Goal: Task Accomplishment & Management: Manage account settings

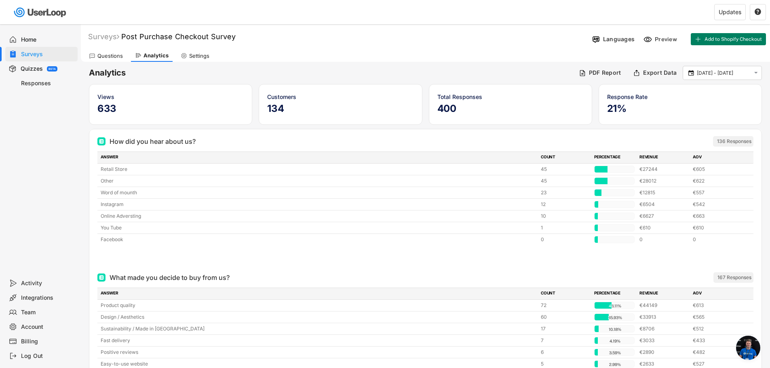
scroll to position [461, 0]
click at [38, 297] on div "Integrations" at bounding box center [47, 298] width 53 height 8
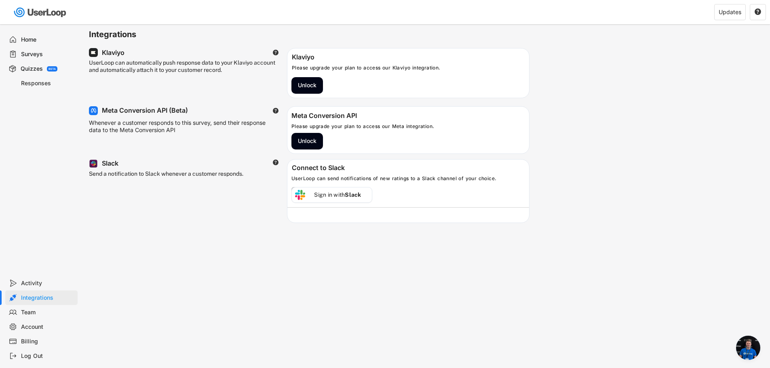
click at [44, 326] on div "Account" at bounding box center [47, 328] width 53 height 8
select select ""en""
select select ""1_week""
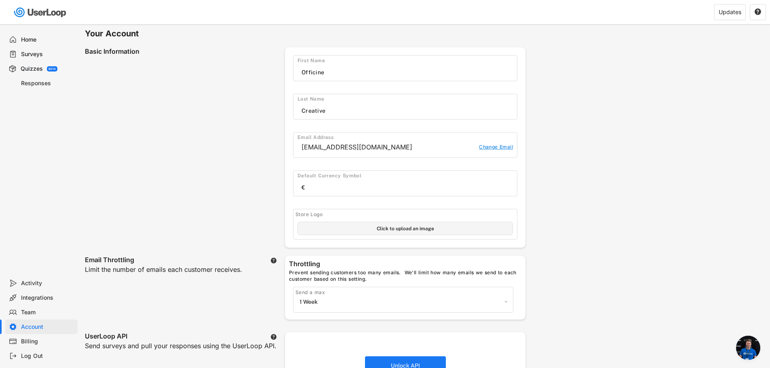
click at [27, 342] on div "Billing" at bounding box center [47, 342] width 53 height 8
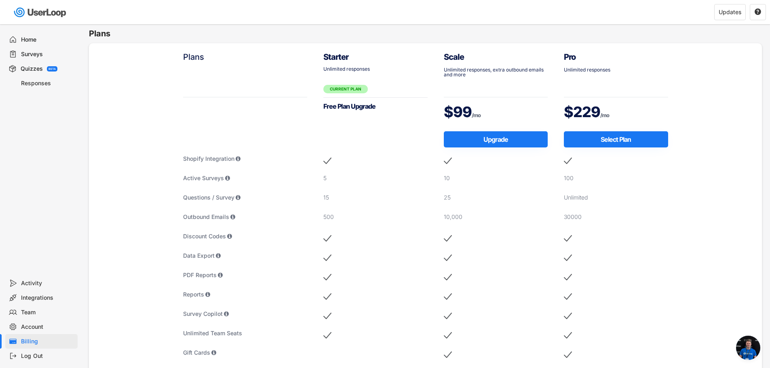
click at [42, 52] on div "Surveys" at bounding box center [47, 55] width 53 height 8
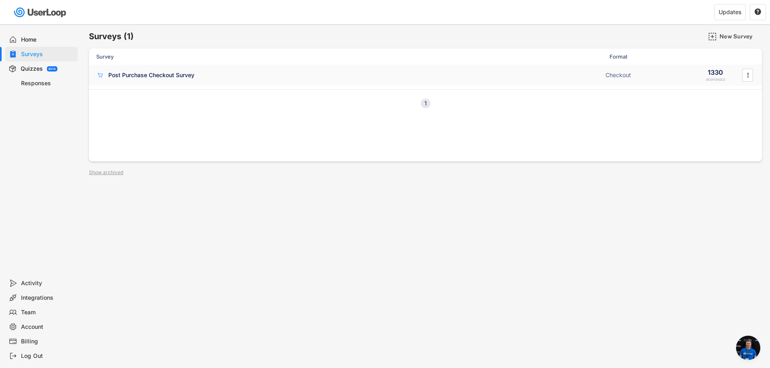
click at [167, 72] on div "Post Purchase Checkout Survey" at bounding box center [151, 75] width 86 height 8
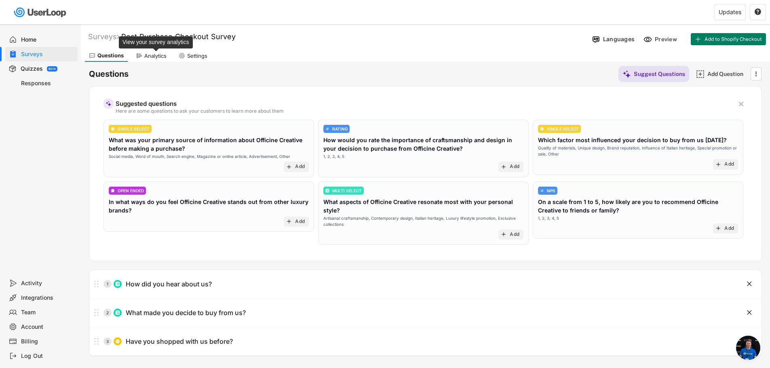
click at [152, 58] on div "Analytics" at bounding box center [155, 56] width 22 height 7
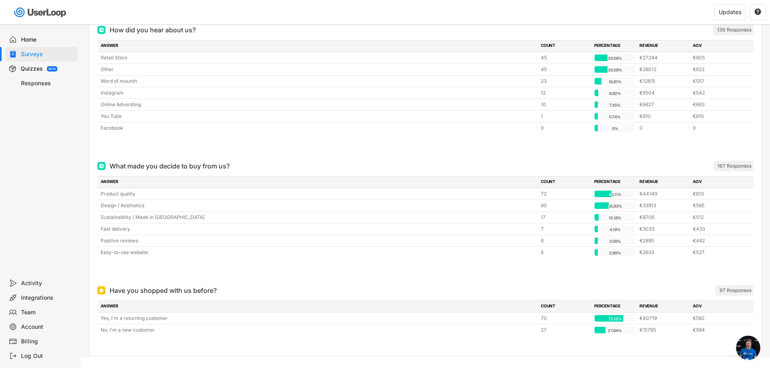
scroll to position [101, 0]
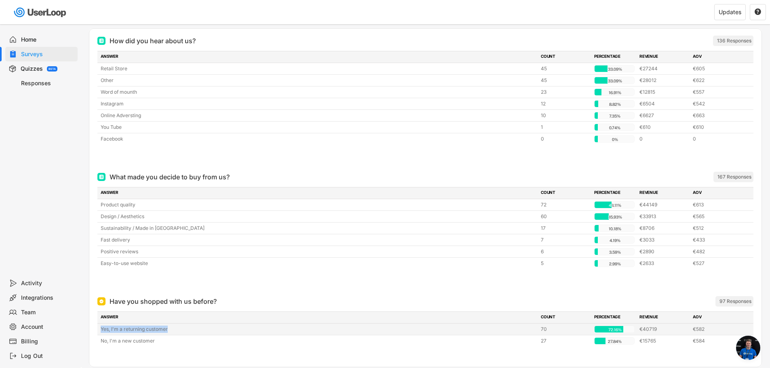
drag, startPoint x: 116, startPoint y: 330, endPoint x: 178, endPoint y: 330, distance: 62.3
click at [178, 330] on div "Yes, I'm a returning customer 70 72.16% 72.16% €40719 €582" at bounding box center [425, 329] width 656 height 11
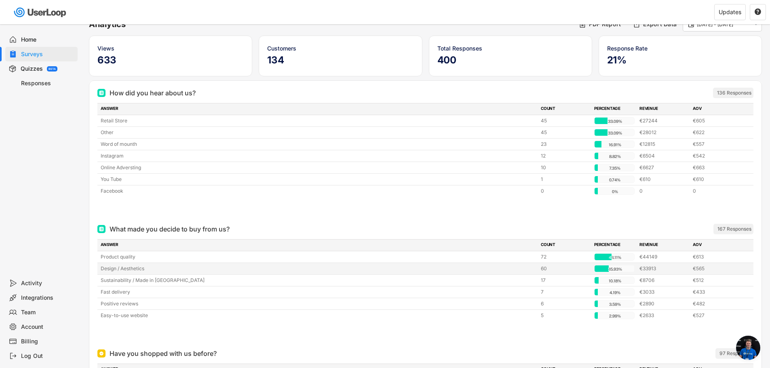
scroll to position [0, 0]
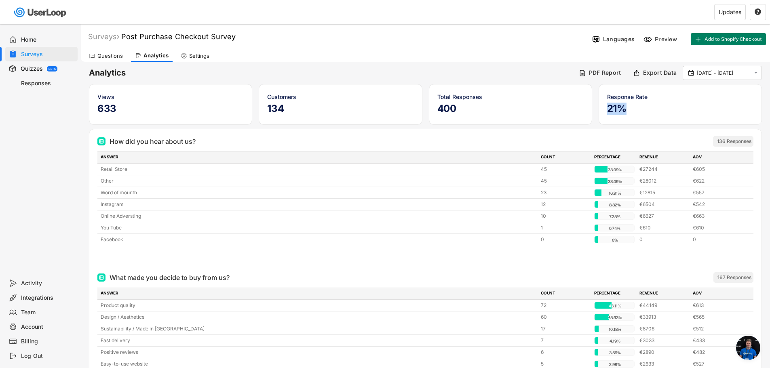
drag, startPoint x: 627, startPoint y: 109, endPoint x: 605, endPoint y: 109, distance: 22.2
click at [605, 109] on div "Response Rate 21%" at bounding box center [680, 104] width 163 height 41
click at [636, 108] on h5 "21%" at bounding box center [681, 109] width 146 height 12
drag, startPoint x: 632, startPoint y: 106, endPoint x: 605, endPoint y: 112, distance: 28.0
click at [605, 112] on div "Response Rate 21%" at bounding box center [680, 104] width 163 height 41
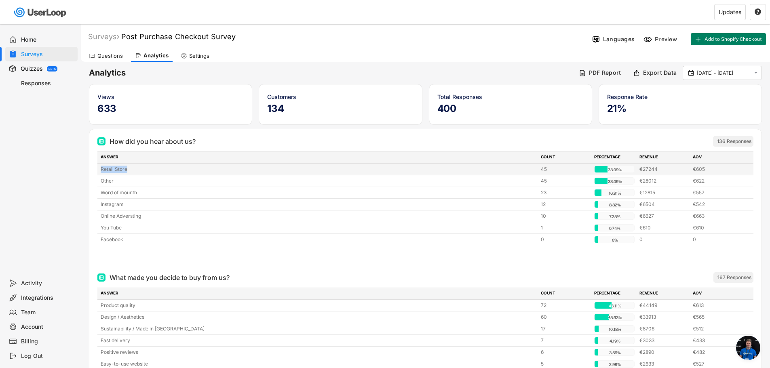
drag, startPoint x: 100, startPoint y: 169, endPoint x: 130, endPoint y: 169, distance: 29.9
click at [130, 169] on div "Retail Store 45 33.09% 33.09% €27244 €605" at bounding box center [425, 169] width 656 height 11
click at [128, 169] on div "Retail Store" at bounding box center [319, 169] width 436 height 7
drag, startPoint x: 117, startPoint y: 169, endPoint x: 102, endPoint y: 169, distance: 15.8
click at [102, 169] on div "Retail Store" at bounding box center [319, 169] width 436 height 7
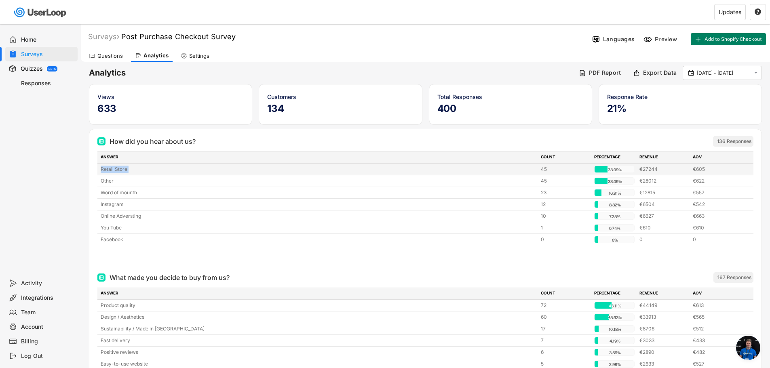
click at [118, 169] on div "Retail Store" at bounding box center [319, 169] width 436 height 7
drag, startPoint x: 127, startPoint y: 169, endPoint x: 102, endPoint y: 167, distance: 24.8
click at [102, 167] on div "Retail Store" at bounding box center [319, 169] width 436 height 7
click at [112, 170] on div "Retail Store" at bounding box center [319, 169] width 436 height 7
drag, startPoint x: 126, startPoint y: 168, endPoint x: 101, endPoint y: 169, distance: 25.1
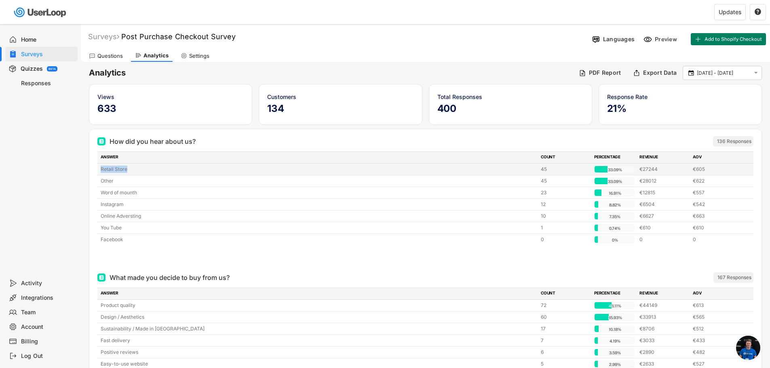
click at [101, 169] on div "Retail Store" at bounding box center [319, 169] width 436 height 7
click at [105, 169] on div "Retail Store" at bounding box center [319, 169] width 436 height 7
click at [101, 169] on div "Retail Store 45 33.09% 33.09% €27244 €605" at bounding box center [425, 169] width 656 height 11
drag, startPoint x: 123, startPoint y: 169, endPoint x: 102, endPoint y: 170, distance: 21.9
click at [102, 170] on div "Retail Store" at bounding box center [319, 169] width 436 height 7
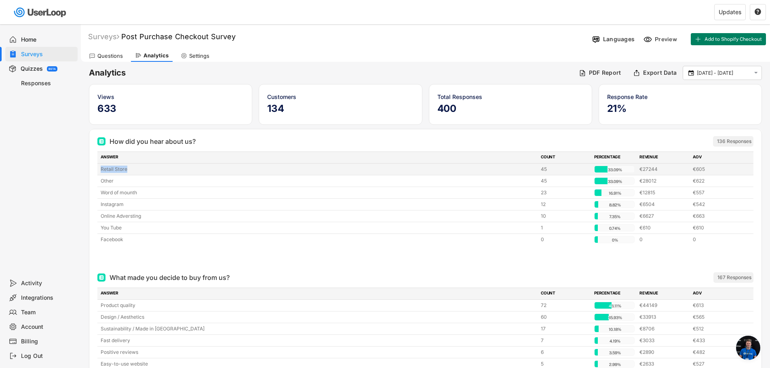
click at [114, 171] on div "Retail Store" at bounding box center [319, 169] width 436 height 7
click at [42, 299] on div "Integrations" at bounding box center [47, 298] width 53 height 8
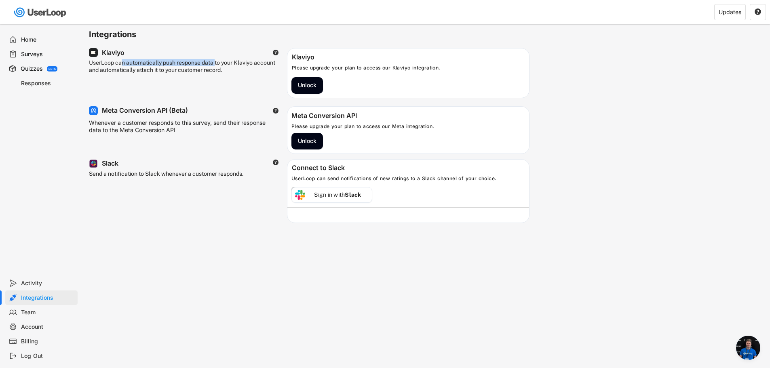
drag, startPoint x: 121, startPoint y: 63, endPoint x: 216, endPoint y: 62, distance: 95.1
click at [216, 62] on div "UserLoop can automatically push response data to your Klaviyo account and autom…" at bounding box center [184, 73] width 190 height 29
click at [225, 68] on div "UserLoop can automatically push response data to your Klaviyo account and autom…" at bounding box center [184, 73] width 190 height 29
drag, startPoint x: 219, startPoint y: 70, endPoint x: 102, endPoint y: 60, distance: 116.9
click at [87, 60] on div "Integrations UserLoop can automatically push response data to your Klaviyo acco…" at bounding box center [426, 131] width 690 height 215
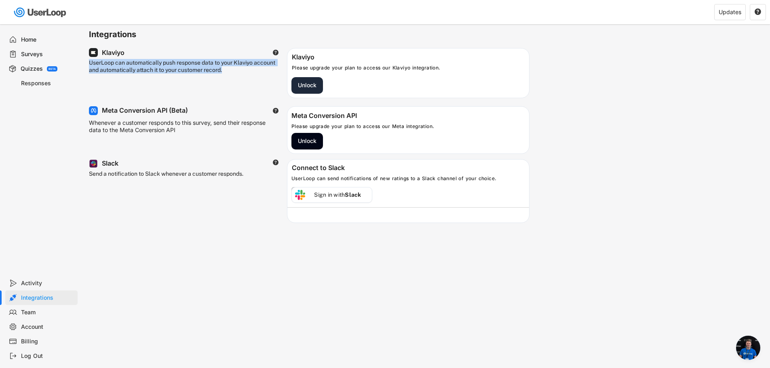
click at [294, 80] on button "Unlock" at bounding box center [308, 85] width 32 height 17
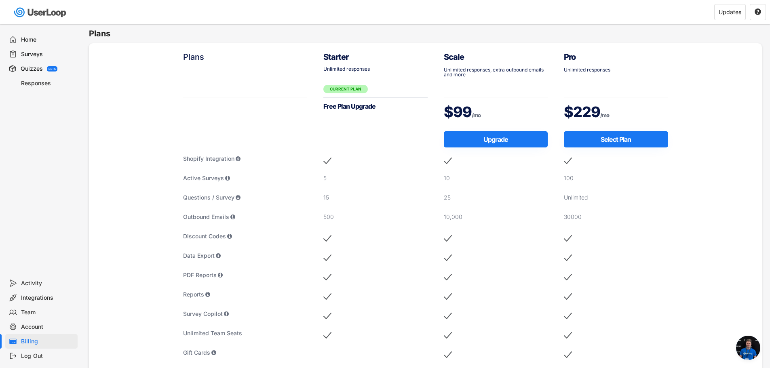
click at [35, 298] on div "Integrations" at bounding box center [47, 298] width 53 height 8
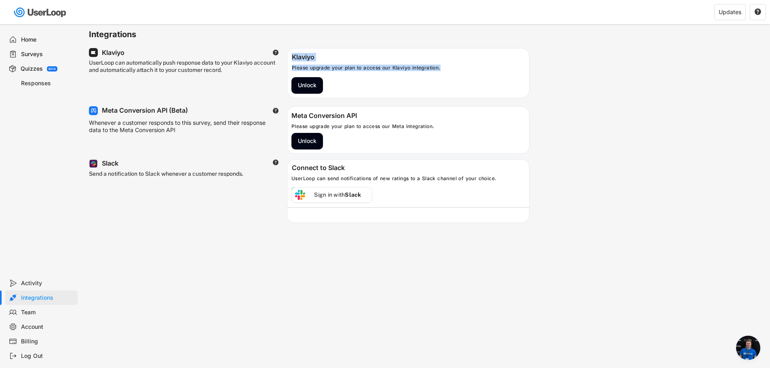
drag, startPoint x: 373, startPoint y: 61, endPoint x: 294, endPoint y: 59, distance: 78.5
click at [294, 59] on div "Klaviyo Please upgrade your plan to access our Klaviyo integration." at bounding box center [409, 63] width 242 height 21
click at [304, 84] on button "Unlock" at bounding box center [308, 85] width 32 height 17
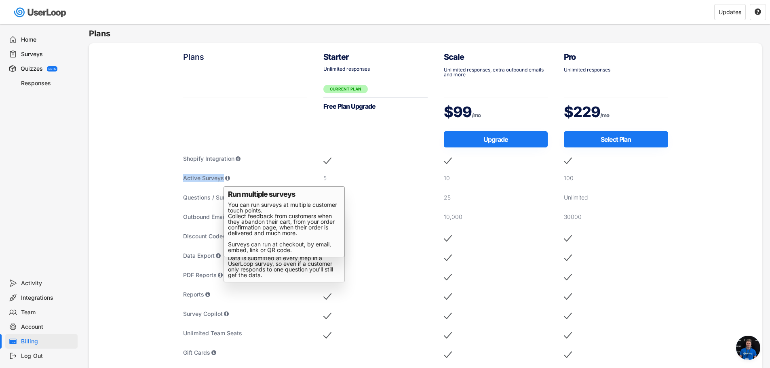
drag, startPoint x: 184, startPoint y: 178, endPoint x: 231, endPoint y: 176, distance: 46.9
click at [231, 176] on div "Active Surveys" at bounding box center [245, 178] width 125 height 8
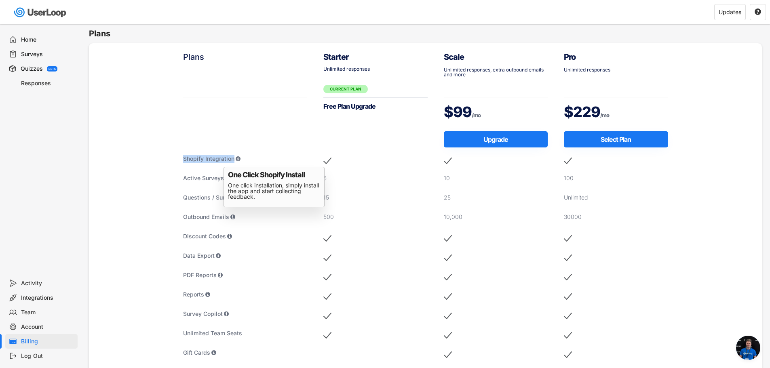
drag, startPoint x: 179, startPoint y: 159, endPoint x: 237, endPoint y: 160, distance: 57.9
click at [237, 160] on div "Plans Shopify Integration Active Surveys Questions / Survey Outbound Emails Dis…" at bounding box center [245, 305] width 141 height 524
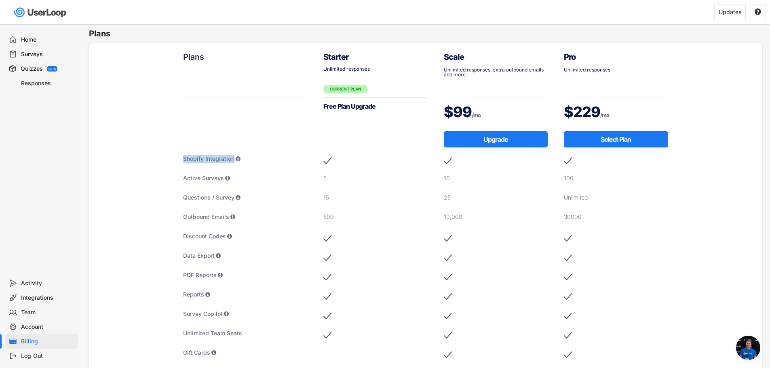
click at [36, 53] on div "Surveys" at bounding box center [47, 55] width 53 height 8
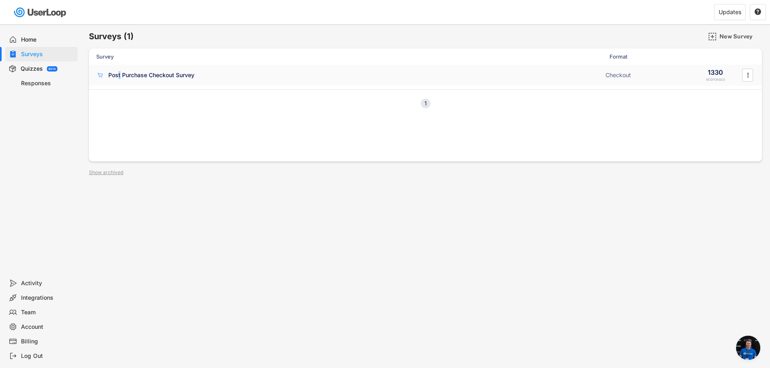
click at [120, 74] on div "Post Purchase Checkout Survey" at bounding box center [151, 75] width 86 height 8
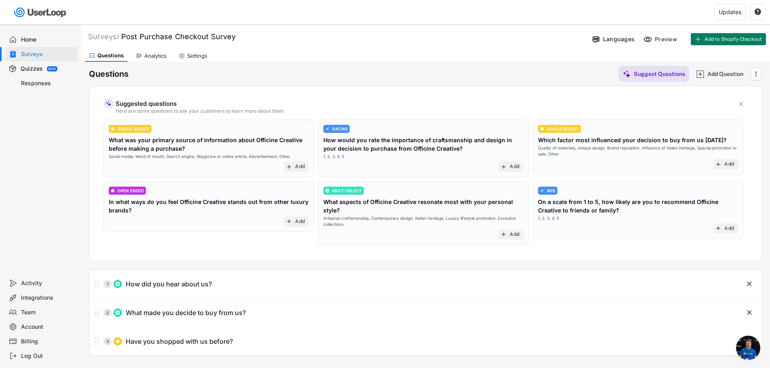
scroll to position [70, 0]
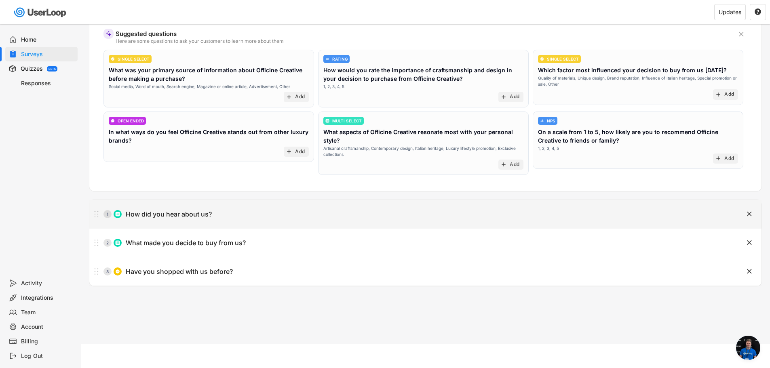
click at [175, 212] on div "How did you hear about us?" at bounding box center [169, 214] width 86 height 8
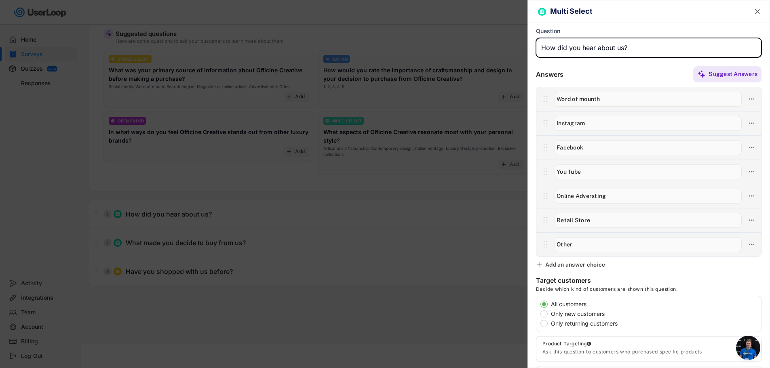
click at [756, 10] on text "" at bounding box center [758, 11] width 5 height 8
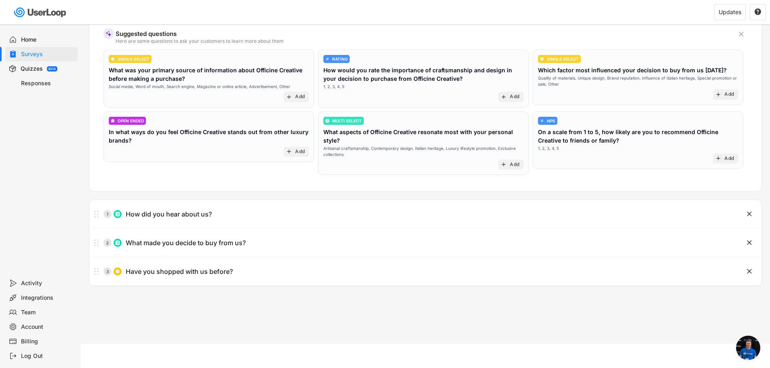
click at [30, 80] on div "Responses" at bounding box center [47, 84] width 53 height 8
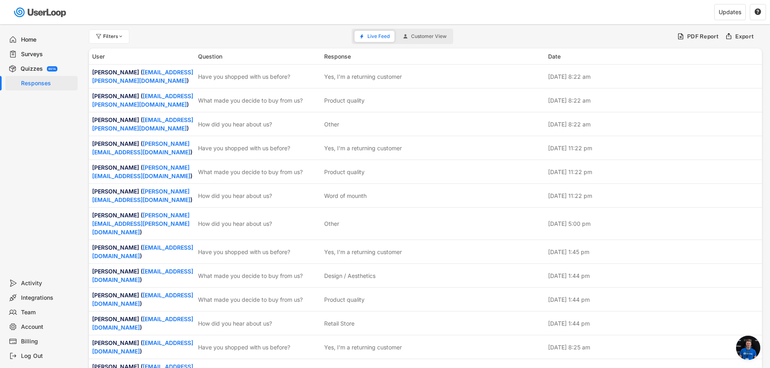
click at [44, 300] on div "Integrations" at bounding box center [47, 298] width 53 height 8
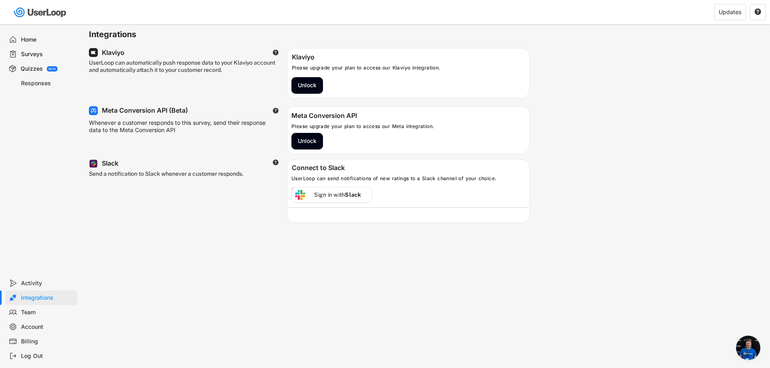
click at [32, 87] on div "Responses" at bounding box center [47, 84] width 53 height 8
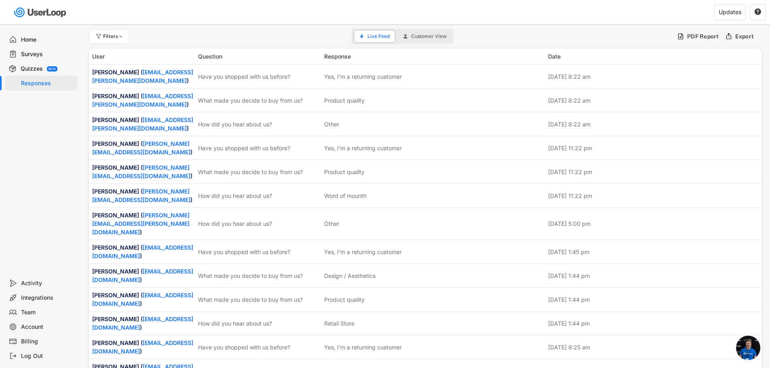
drag, startPoint x: 38, startPoint y: 49, endPoint x: 38, endPoint y: 57, distance: 8.5
click at [38, 49] on div "Surveys" at bounding box center [41, 54] width 72 height 15
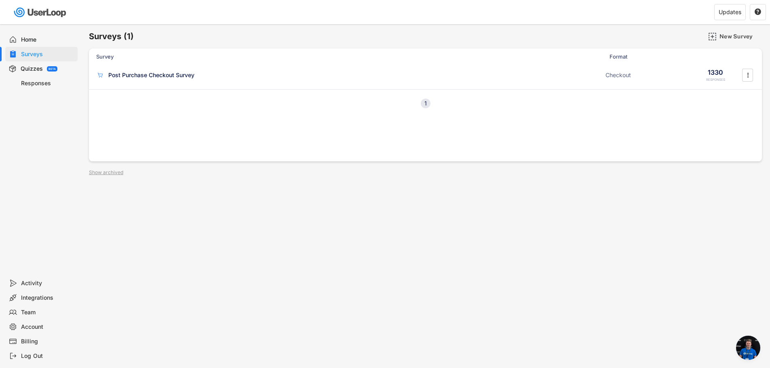
click at [37, 83] on div "Responses" at bounding box center [47, 84] width 53 height 8
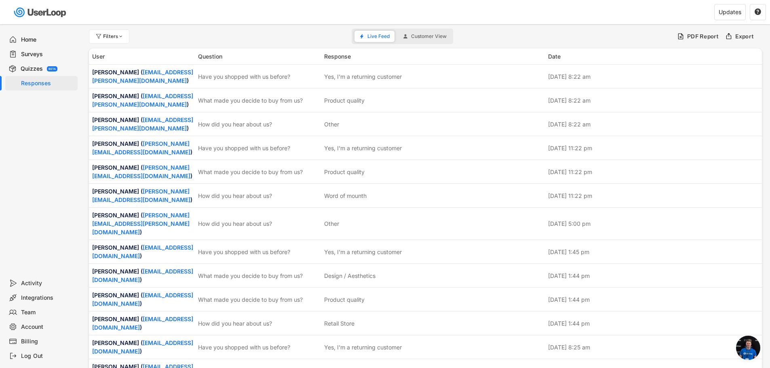
click at [26, 55] on div "Surveys" at bounding box center [47, 55] width 53 height 8
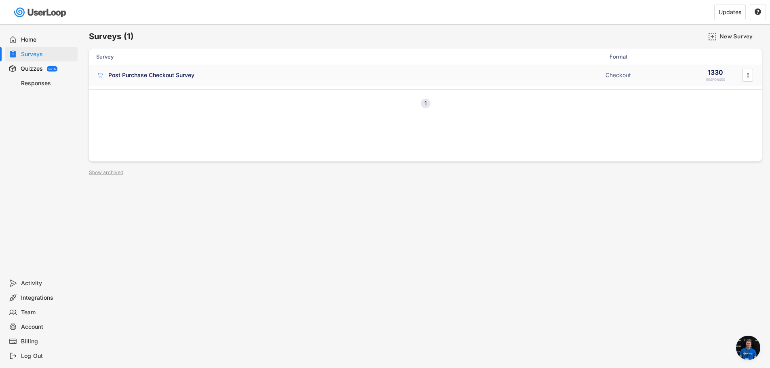
click at [135, 73] on div "Post Purchase Checkout Survey" at bounding box center [151, 75] width 86 height 8
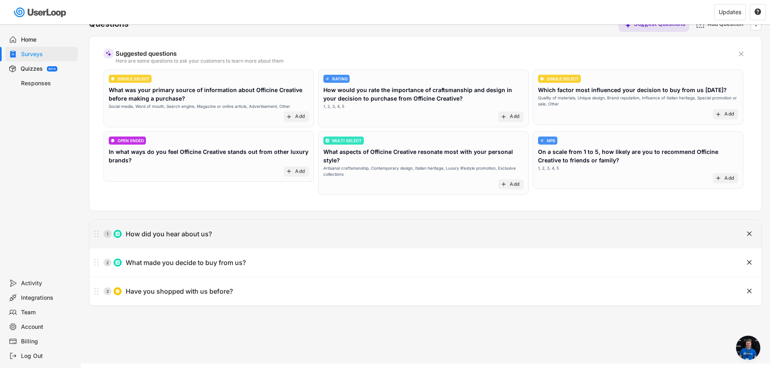
scroll to position [70, 0]
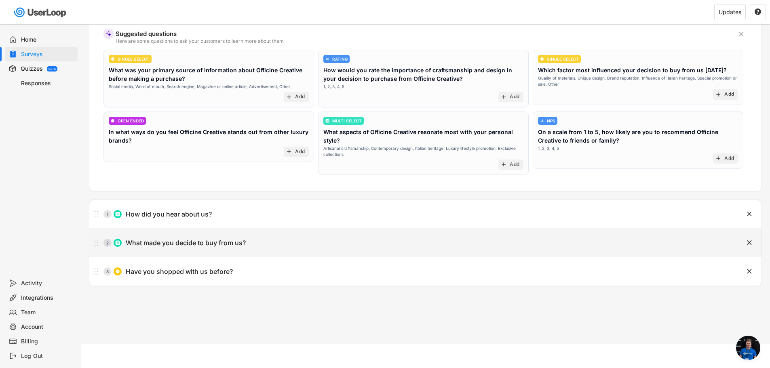
click at [149, 246] on div "What made you decide to buy from us?" at bounding box center [186, 243] width 120 height 8
type input "What made you decide to buy from us?"
type input "Product quality"
type input "Positive reviews"
type input "Sustainability / Made in [GEOGRAPHIC_DATA]"
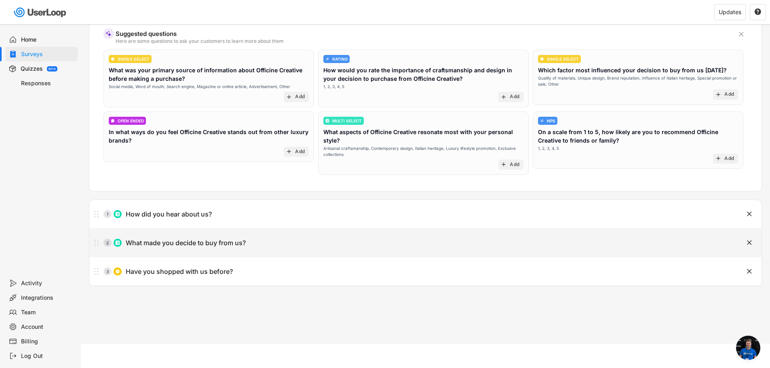
type input "Design / Aesthetics"
type input "Easy-to-use website"
type input "Fast delivery"
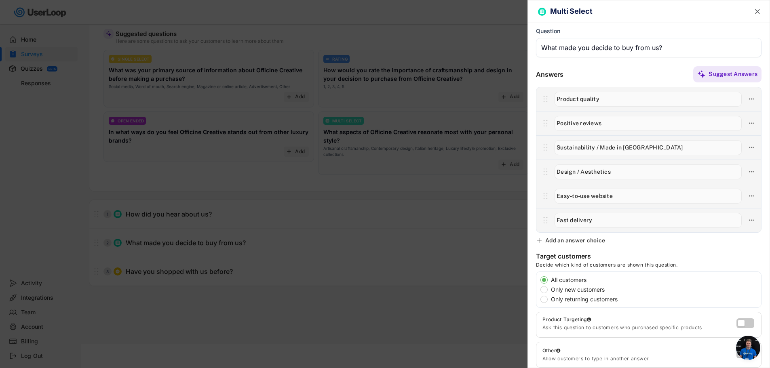
drag, startPoint x: 582, startPoint y: 222, endPoint x: 551, endPoint y: 224, distance: 31.6
click at [551, 224] on div at bounding box center [648, 220] width 195 height 17
drag, startPoint x: 599, startPoint y: 174, endPoint x: 543, endPoint y: 178, distance: 56.3
click at [543, 178] on div at bounding box center [649, 172] width 225 height 24
click at [342, 351] on div at bounding box center [385, 184] width 770 height 368
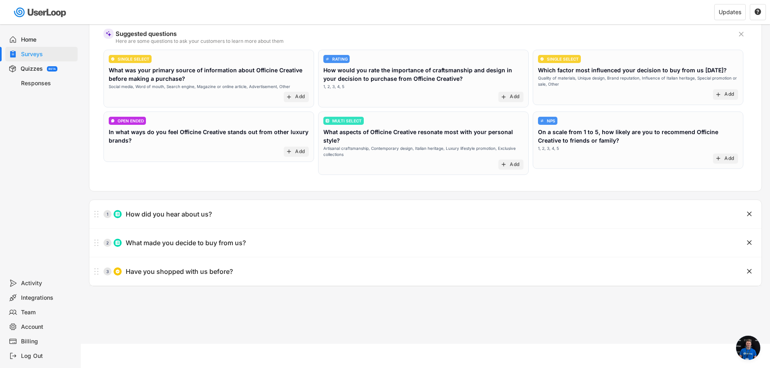
click at [30, 38] on div "Home" at bounding box center [47, 40] width 53 height 8
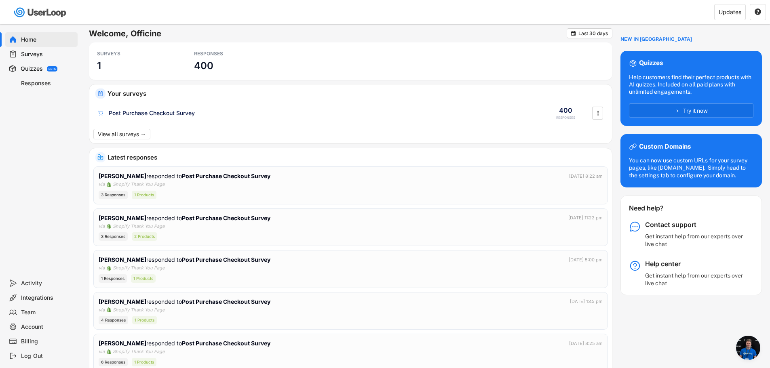
click at [32, 51] on div "Surveys" at bounding box center [47, 55] width 53 height 8
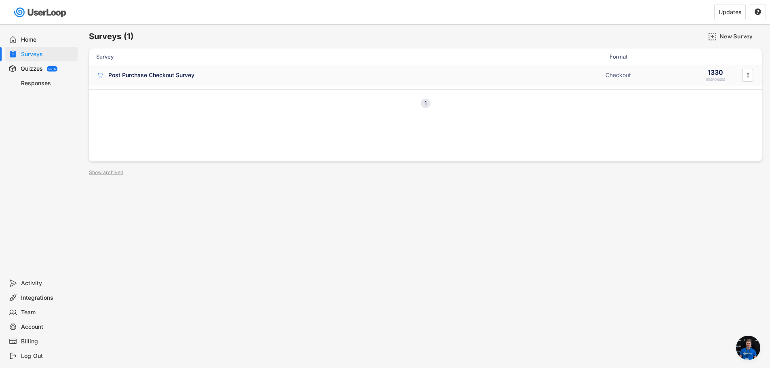
click at [142, 74] on div "Post Purchase Checkout Survey" at bounding box center [151, 75] width 86 height 8
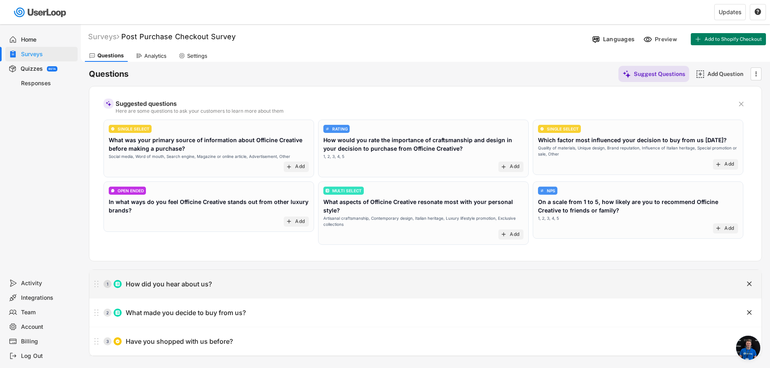
click at [163, 284] on div "How did you hear about us?" at bounding box center [169, 284] width 86 height 8
type input "How did you hear about us?"
type input "Word of mounth"
type input "Instagram"
type input "Facebook"
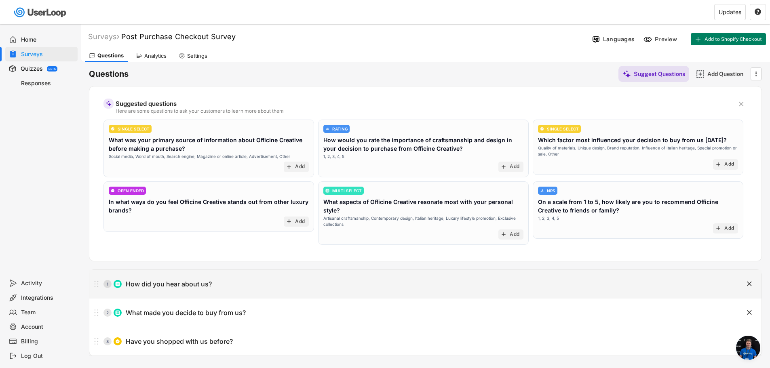
type input "You Tube"
type input "Online Adversting"
type input "Retail Store"
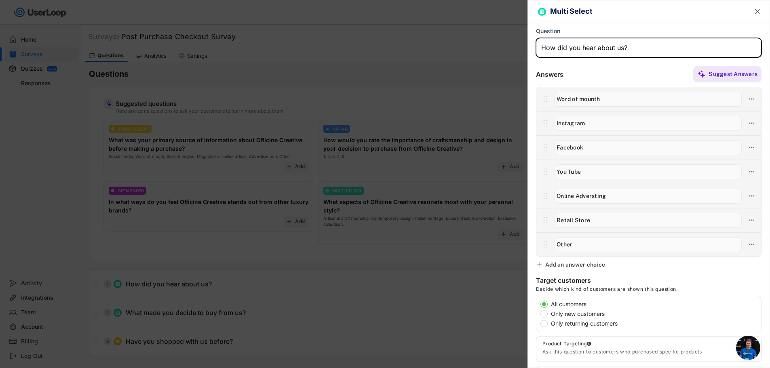
click at [397, 307] on div at bounding box center [385, 184] width 770 height 368
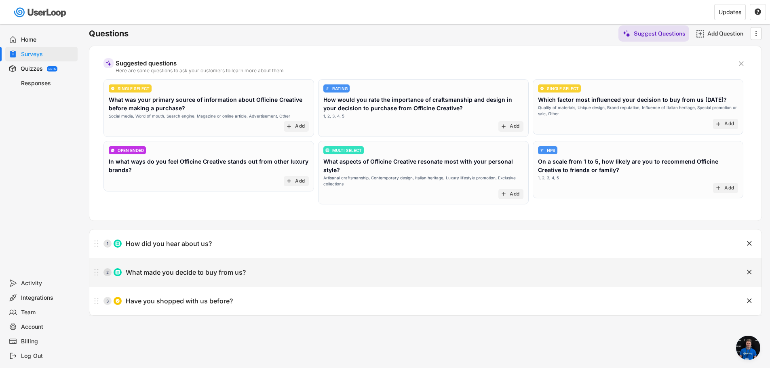
scroll to position [70, 0]
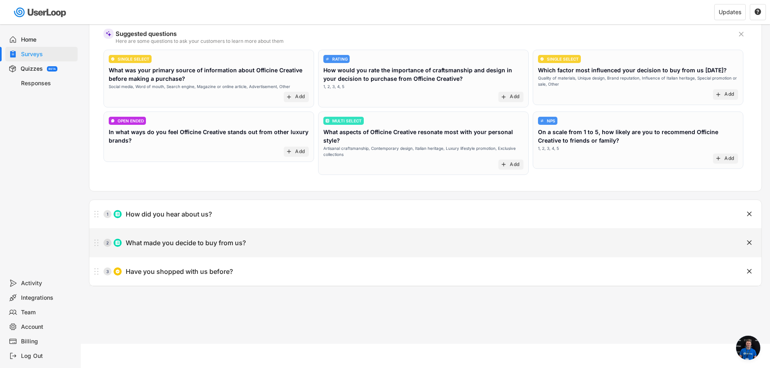
click at [192, 245] on div "What made you decide to buy from us?" at bounding box center [186, 243] width 120 height 8
type input "What made you decide to buy from us?"
type input "Product quality"
type input "Positive reviews"
type input "Sustainability / Made in [GEOGRAPHIC_DATA]"
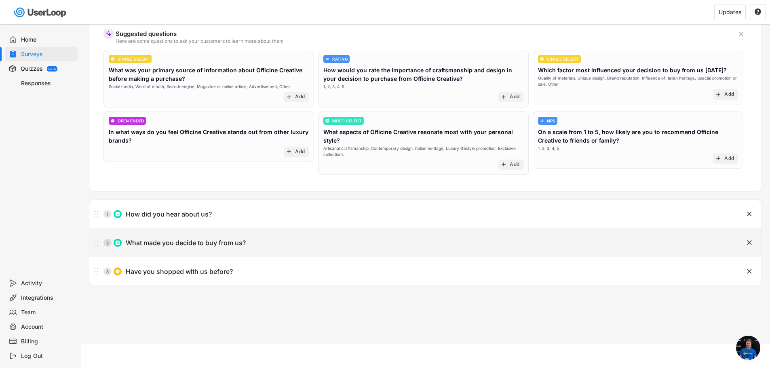
type input "Design / Aesthetics"
type input "Easy-to-use website"
type input "Fast delivery"
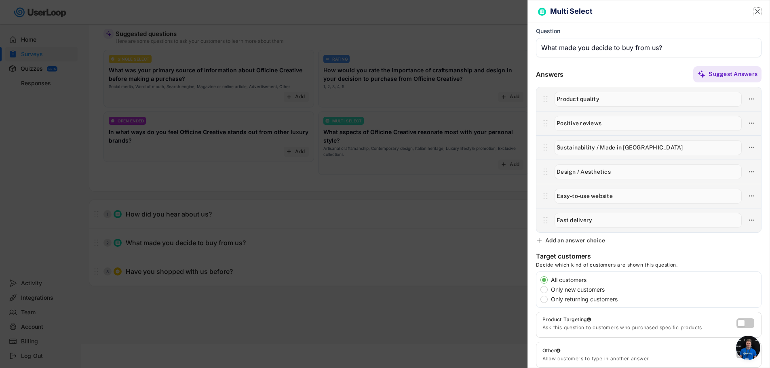
click at [756, 11] on text "" at bounding box center [758, 11] width 5 height 8
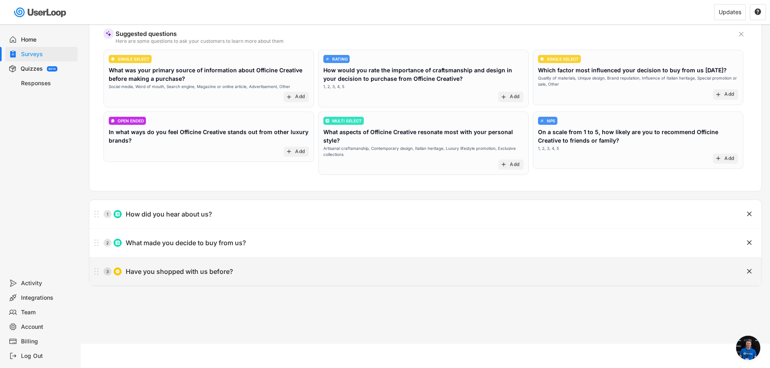
click at [151, 275] on div "Have you shopped with us before?" at bounding box center [179, 272] width 107 height 8
type input "Have you shopped with us before?"
type input "Yes, I'm a returning customer"
type input "No, I'm a new customer"
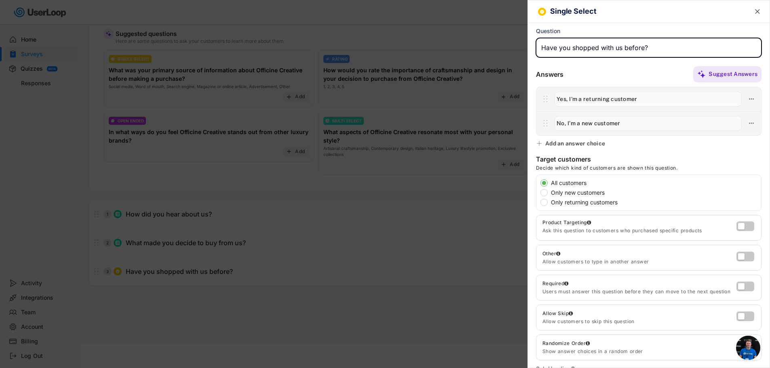
click at [756, 12] on text "" at bounding box center [758, 11] width 5 height 8
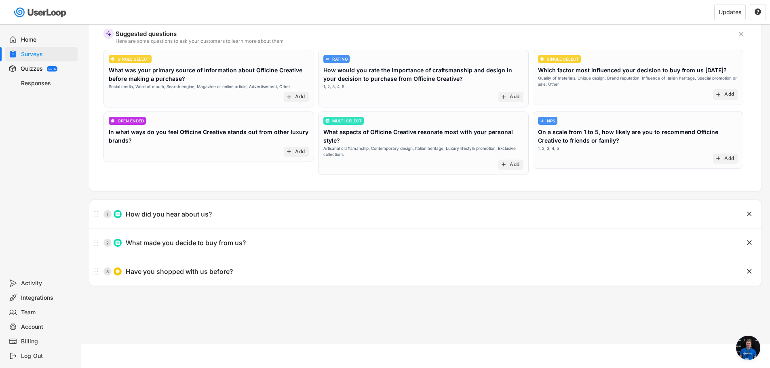
click at [38, 284] on div "Activity" at bounding box center [47, 284] width 53 height 8
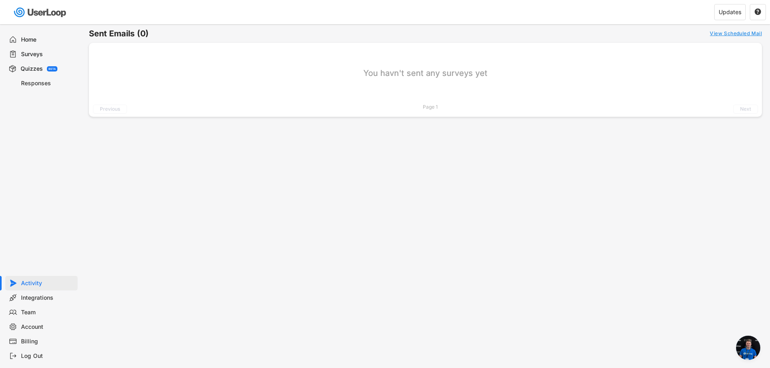
click at [33, 68] on div "Quizzes" at bounding box center [32, 69] width 22 height 8
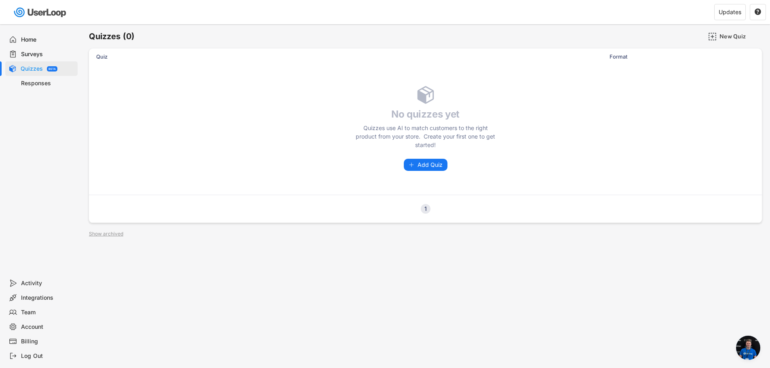
click at [33, 81] on div "Responses" at bounding box center [47, 84] width 53 height 8
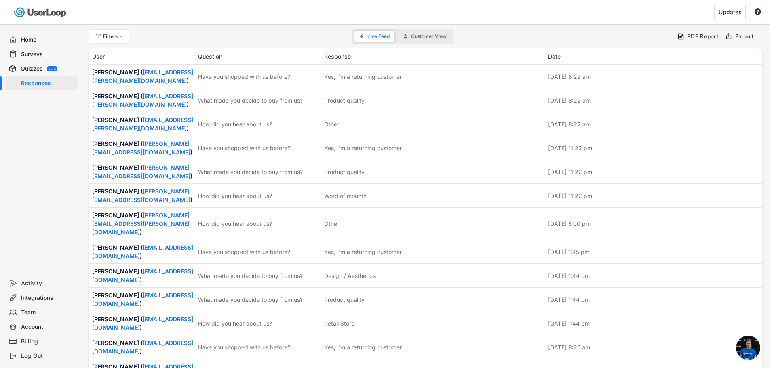
click at [45, 58] on div "Surveys" at bounding box center [41, 54] width 72 height 15
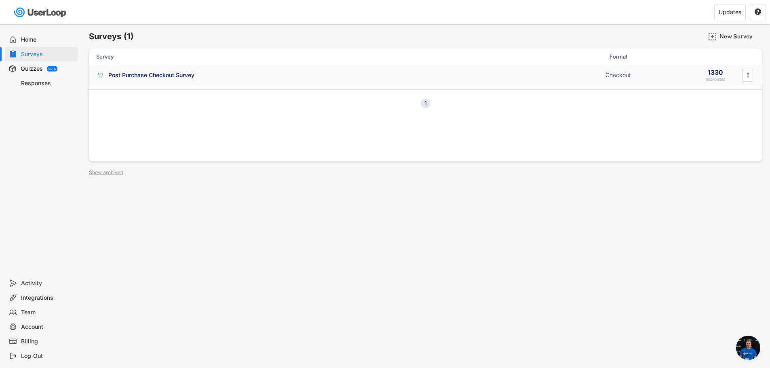
click at [758, 76] on div "Post Purchase Checkout Survey Checkout 1330 RESPONSES " at bounding box center [425, 75] width 673 height 21
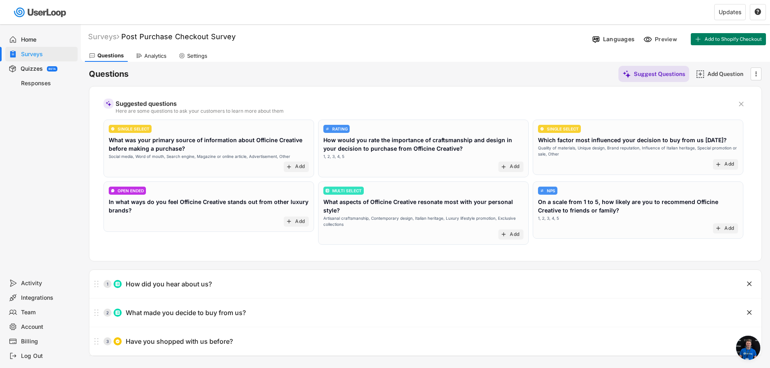
click at [44, 56] on div "Surveys" at bounding box center [47, 55] width 53 height 8
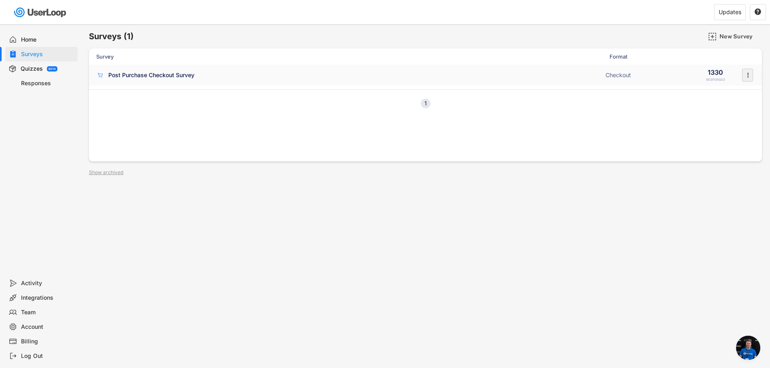
click at [750, 76] on icon "" at bounding box center [748, 75] width 8 height 12
click at [745, 124] on div "Survey Design" at bounding box center [736, 124] width 51 height 6
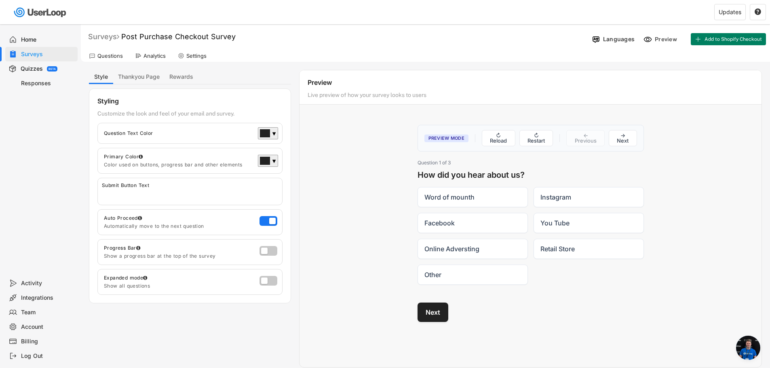
click at [117, 40] on div "Surveys" at bounding box center [103, 36] width 31 height 9
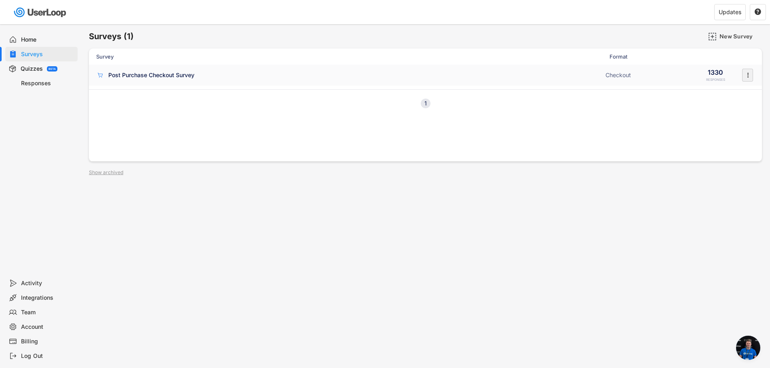
click at [749, 78] on icon "" at bounding box center [748, 75] width 8 height 12
click at [720, 138] on div "Analytics" at bounding box center [736, 141] width 51 height 6
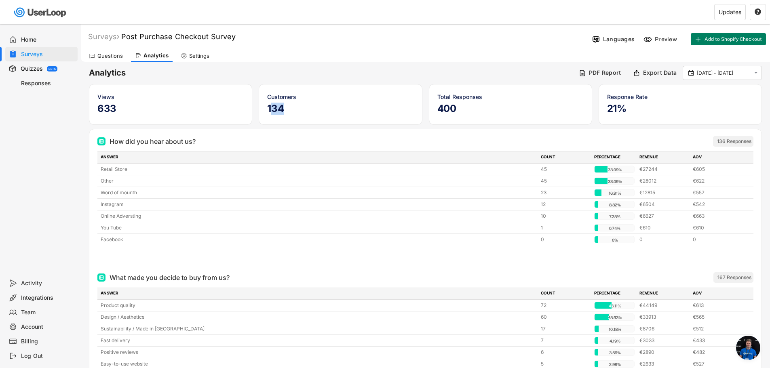
click at [290, 113] on h5 "134" at bounding box center [340, 109] width 146 height 12
click at [287, 74] on h6 "Analytics" at bounding box center [331, 73] width 484 height 11
drag, startPoint x: 610, startPoint y: 107, endPoint x: 627, endPoint y: 107, distance: 17.4
click at [627, 107] on h5 "21%" at bounding box center [681, 109] width 146 height 12
click at [713, 70] on input "[DATE] - [DATE]" at bounding box center [723, 73] width 53 height 8
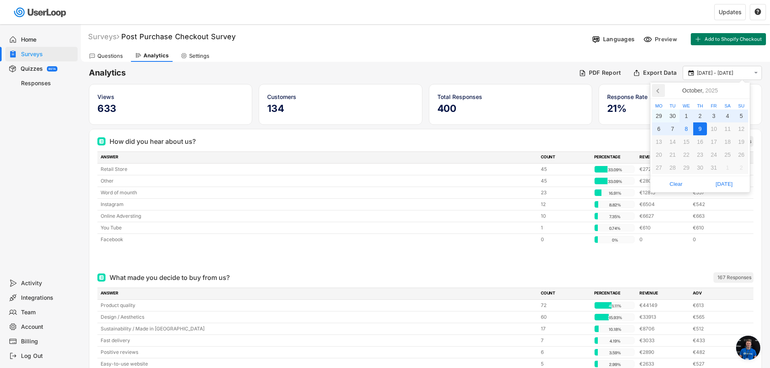
click at [657, 90] on icon at bounding box center [658, 90] width 13 height 13
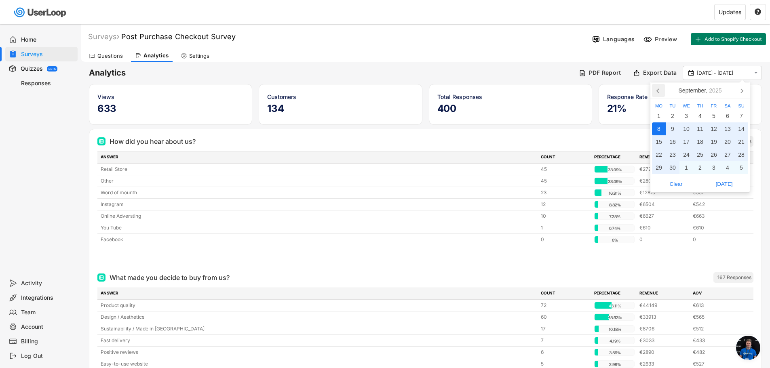
click at [657, 90] on icon at bounding box center [658, 90] width 13 height 13
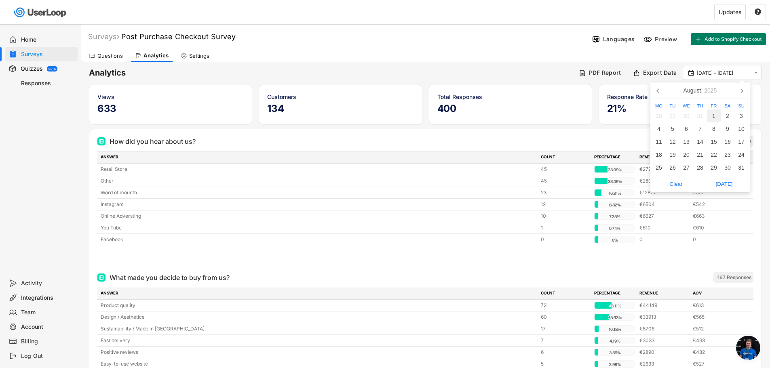
click at [718, 119] on div "1" at bounding box center [714, 116] width 14 height 13
click at [743, 96] on icon at bounding box center [742, 90] width 13 height 13
click at [743, 93] on icon at bounding box center [742, 90] width 13 height 13
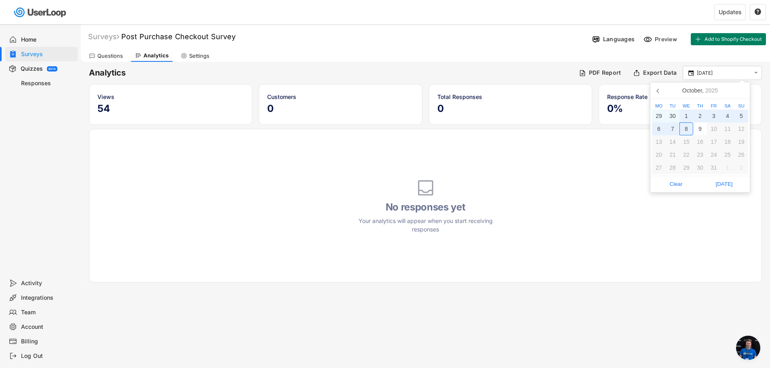
click at [690, 130] on div "8" at bounding box center [687, 129] width 14 height 13
type input "[DATE] - [DATE]"
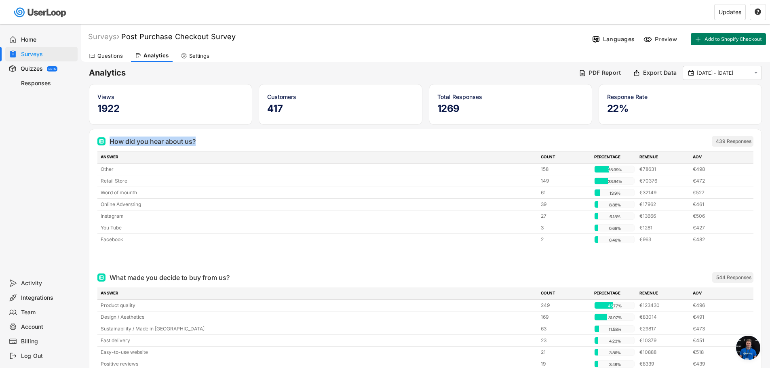
drag, startPoint x: 211, startPoint y: 142, endPoint x: 108, endPoint y: 144, distance: 102.7
click at [109, 144] on div "How did you hear about us? ARCHIVED" at bounding box center [380, 142] width 567 height 10
click at [35, 151] on div "Home Surveys Quizzes BETA Responses" at bounding box center [40, 150] width 81 height 252
drag, startPoint x: 98, startPoint y: 112, endPoint x: 122, endPoint y: 109, distance: 24.4
click at [122, 109] on h5 "1922" at bounding box center [170, 109] width 146 height 12
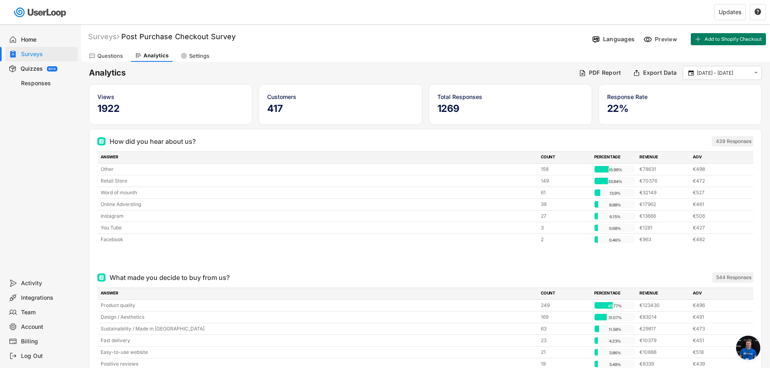
click at [34, 343] on div "Billing" at bounding box center [47, 342] width 53 height 8
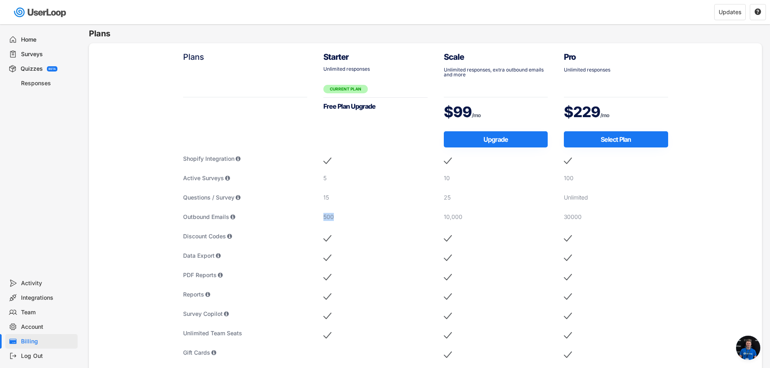
drag, startPoint x: 322, startPoint y: 215, endPoint x: 334, endPoint y: 215, distance: 12.5
click at [334, 215] on div "Starter Unlimited responses CURRENT PLAN Free Plan Upgrade 5 15 500" at bounding box center [375, 295] width 121 height 505
drag, startPoint x: 322, startPoint y: 197, endPoint x: 329, endPoint y: 196, distance: 6.6
click at [329, 196] on div "Starter Unlimited responses CURRENT PLAN Free Plan Upgrade 5 15 500" at bounding box center [375, 295] width 121 height 505
click at [328, 178] on div "Starter Unlimited responses CURRENT PLAN Free Plan Upgrade 5 15 500" at bounding box center [375, 295] width 121 height 505
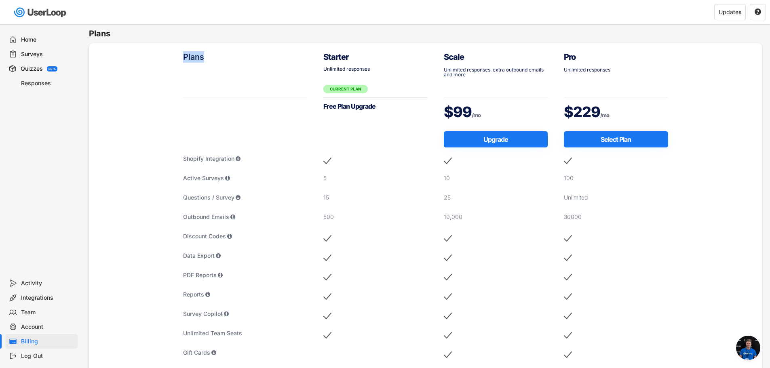
drag, startPoint x: 202, startPoint y: 58, endPoint x: 176, endPoint y: 60, distance: 26.8
click at [176, 60] on div "Plans Shopify Integration Active Surveys Questions / Survey Outbound Emails Dis…" at bounding box center [245, 305] width 141 height 524
click at [185, 54] on div "Plans" at bounding box center [245, 56] width 125 height 11
drag, startPoint x: 183, startPoint y: 57, endPoint x: 203, endPoint y: 55, distance: 20.4
click at [203, 55] on div "Plans" at bounding box center [245, 56] width 125 height 11
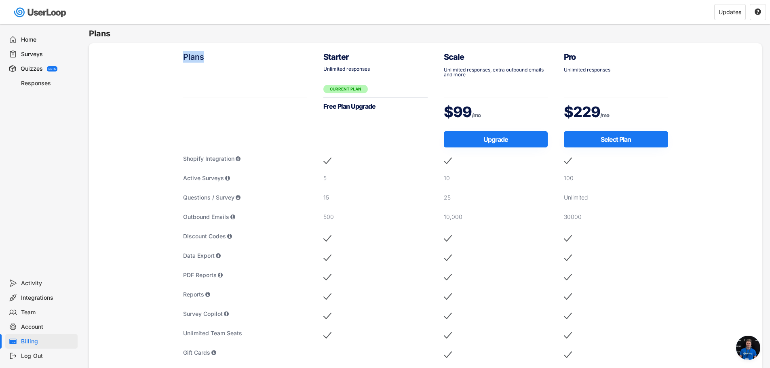
click at [208, 55] on div "Plans" at bounding box center [245, 56] width 125 height 11
